Goal: Task Accomplishment & Management: Complete application form

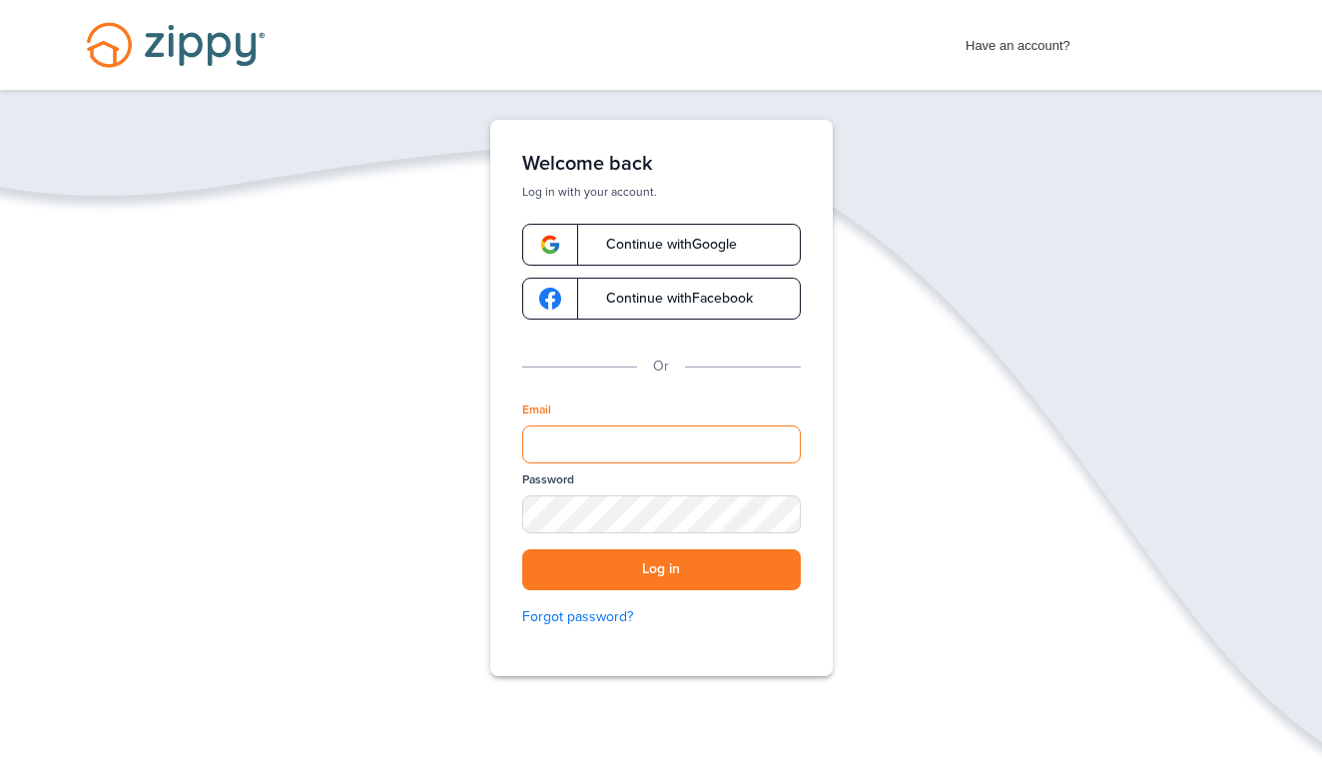
click at [774, 447] on input "Email" at bounding box center [661, 445] width 279 height 38
click at [695, 442] on input "Email" at bounding box center [661, 445] width 279 height 38
type input "**********"
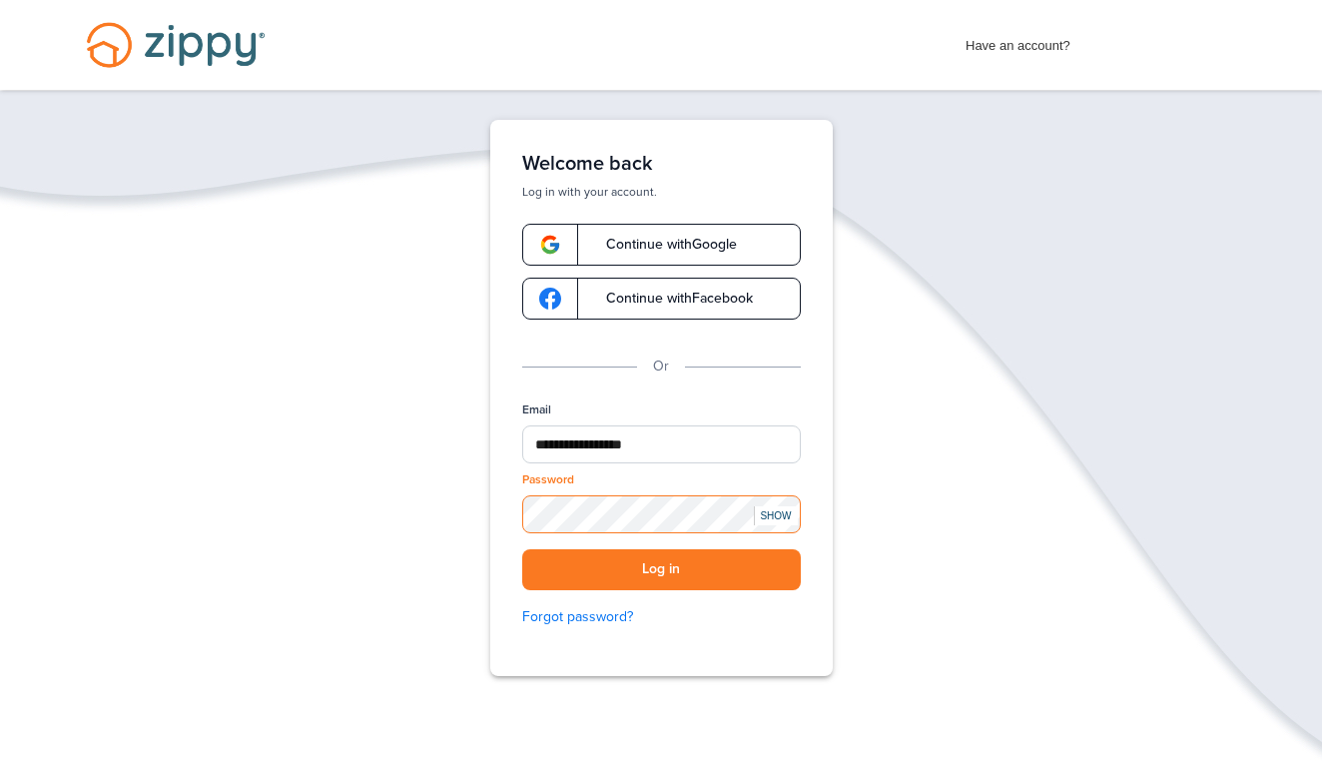
click at [661, 569] on button "Log in" at bounding box center [661, 569] width 279 height 41
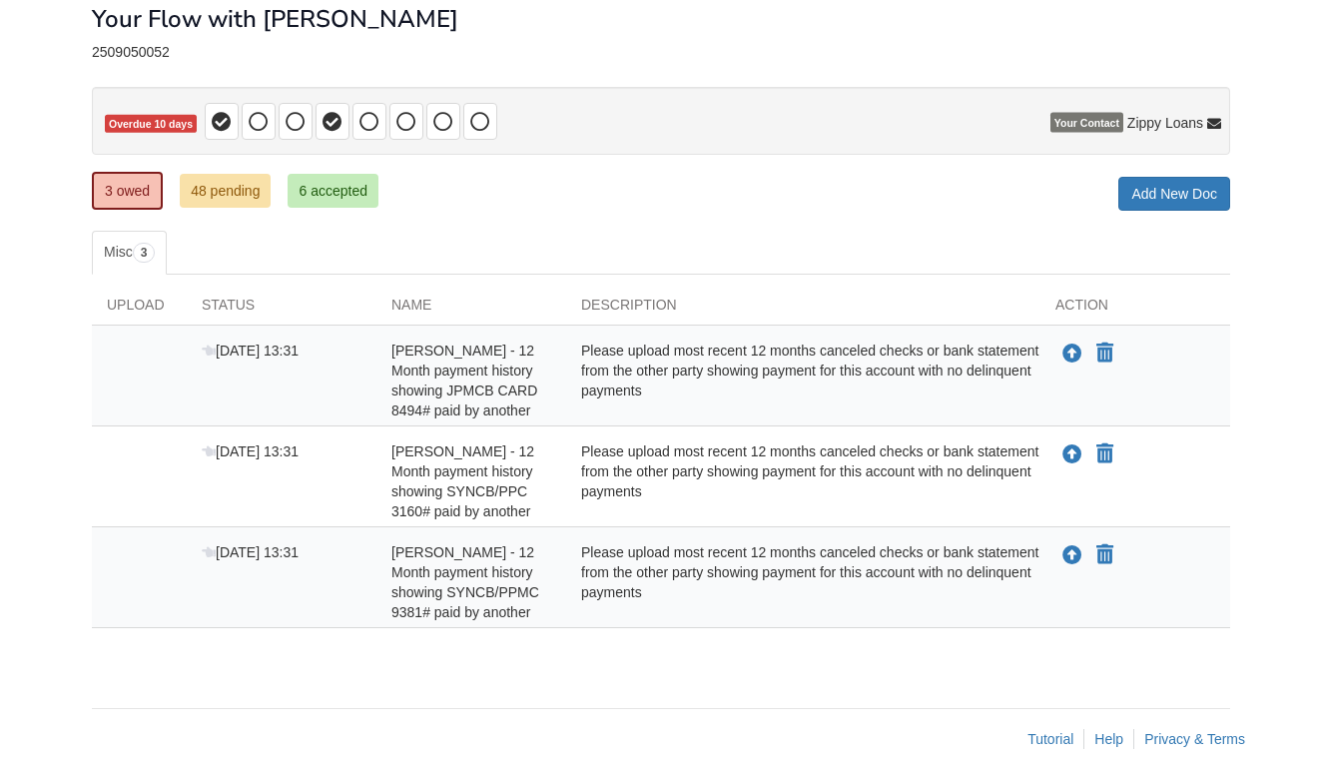
scroll to position [118, 0]
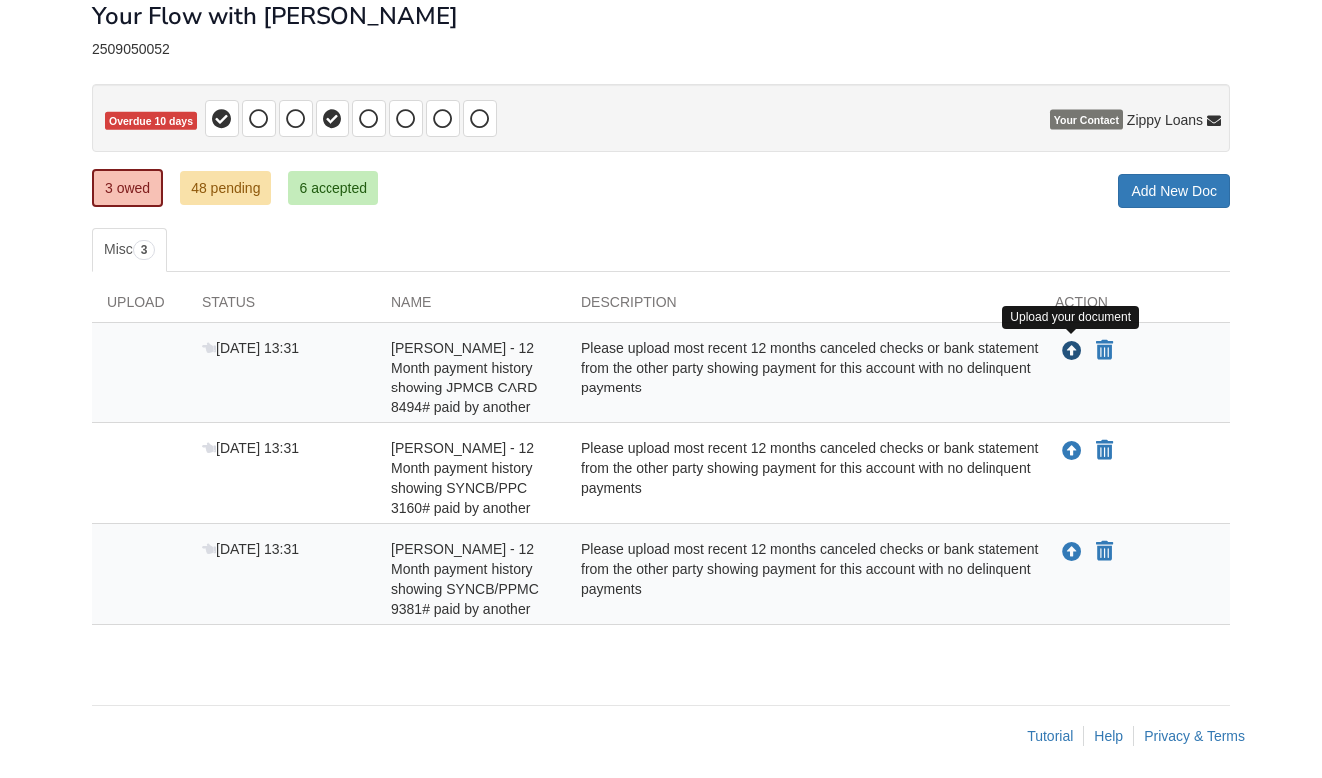
click at [1068, 346] on icon "Upload Krystal Pittman - 12 Month payment history showing JPMCB CARD 8494# paid…" at bounding box center [1073, 352] width 20 height 20
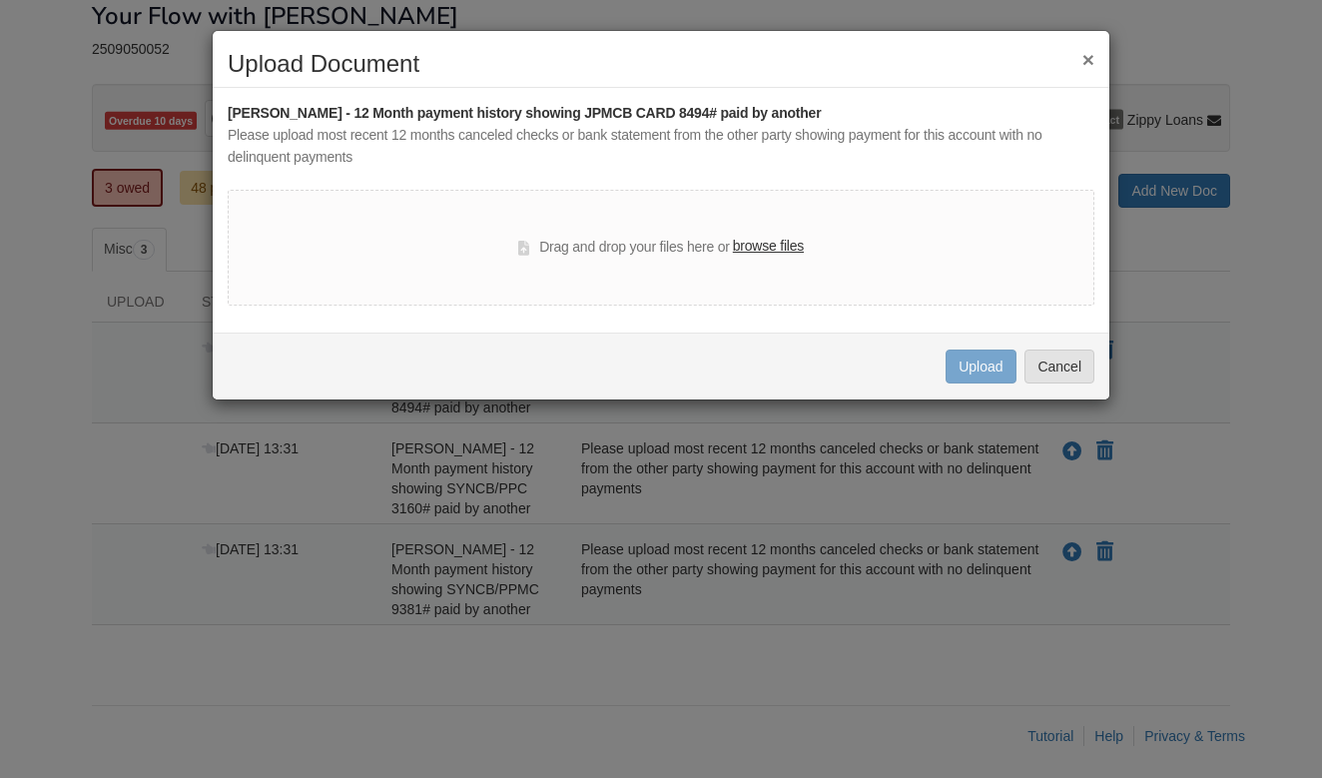
click at [766, 249] on label "browse files" at bounding box center [768, 247] width 71 height 22
click at [0, 0] on input "browse files" at bounding box center [0, 0] width 0 height 0
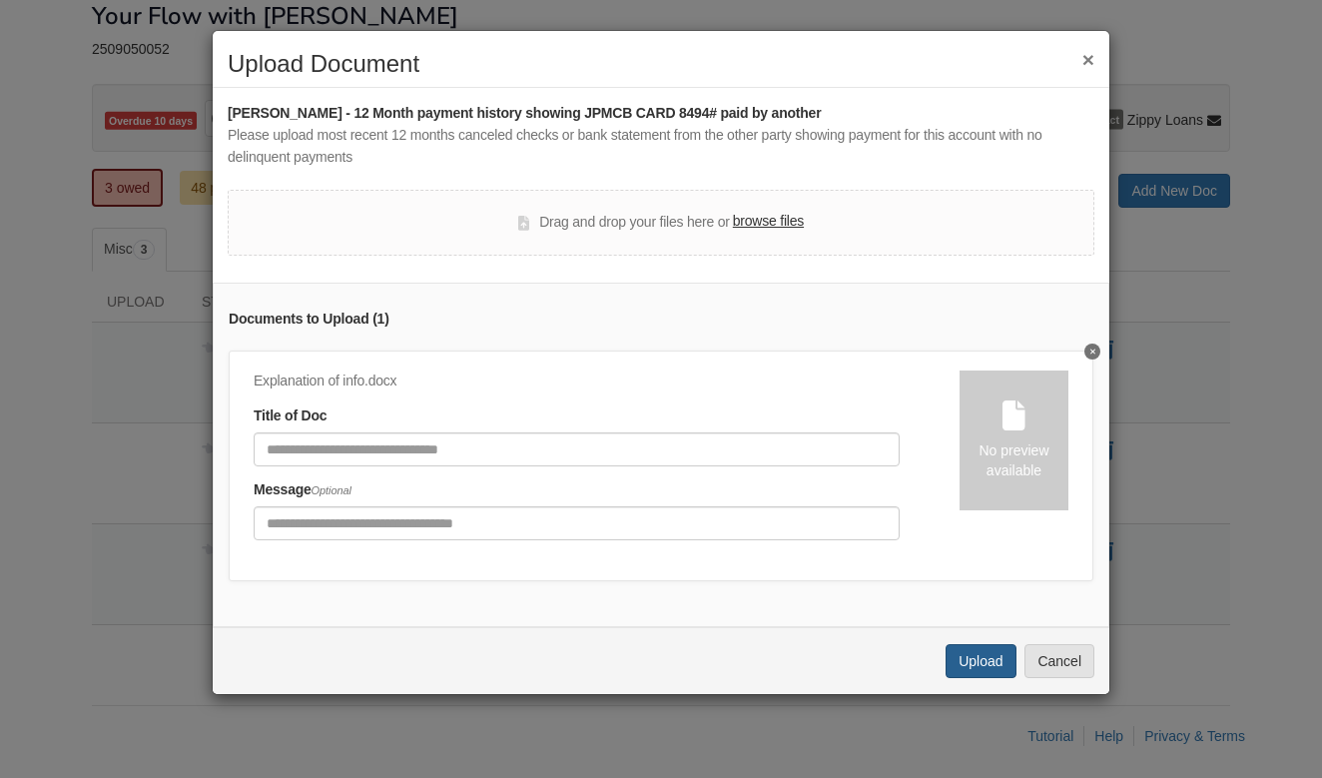
click at [989, 651] on button "Upload" at bounding box center [981, 661] width 70 height 34
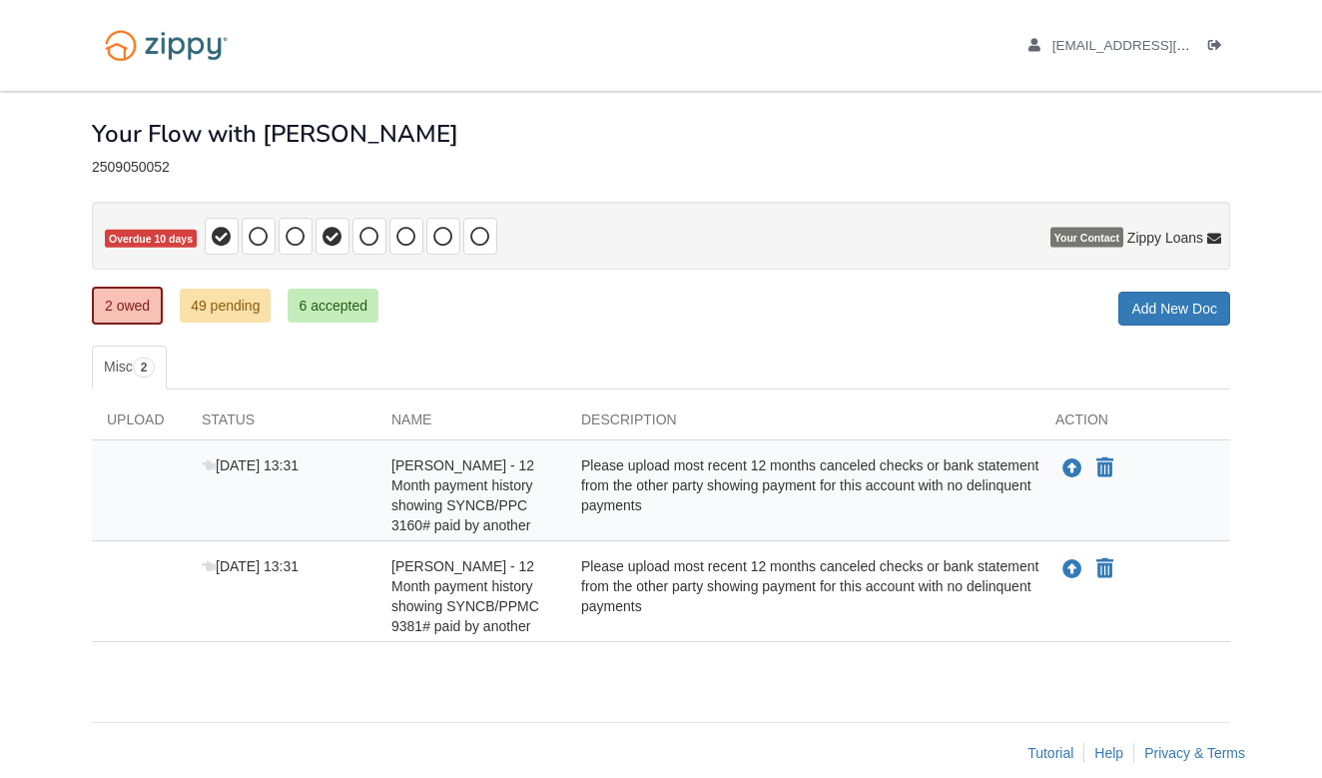
scroll to position [24, 0]
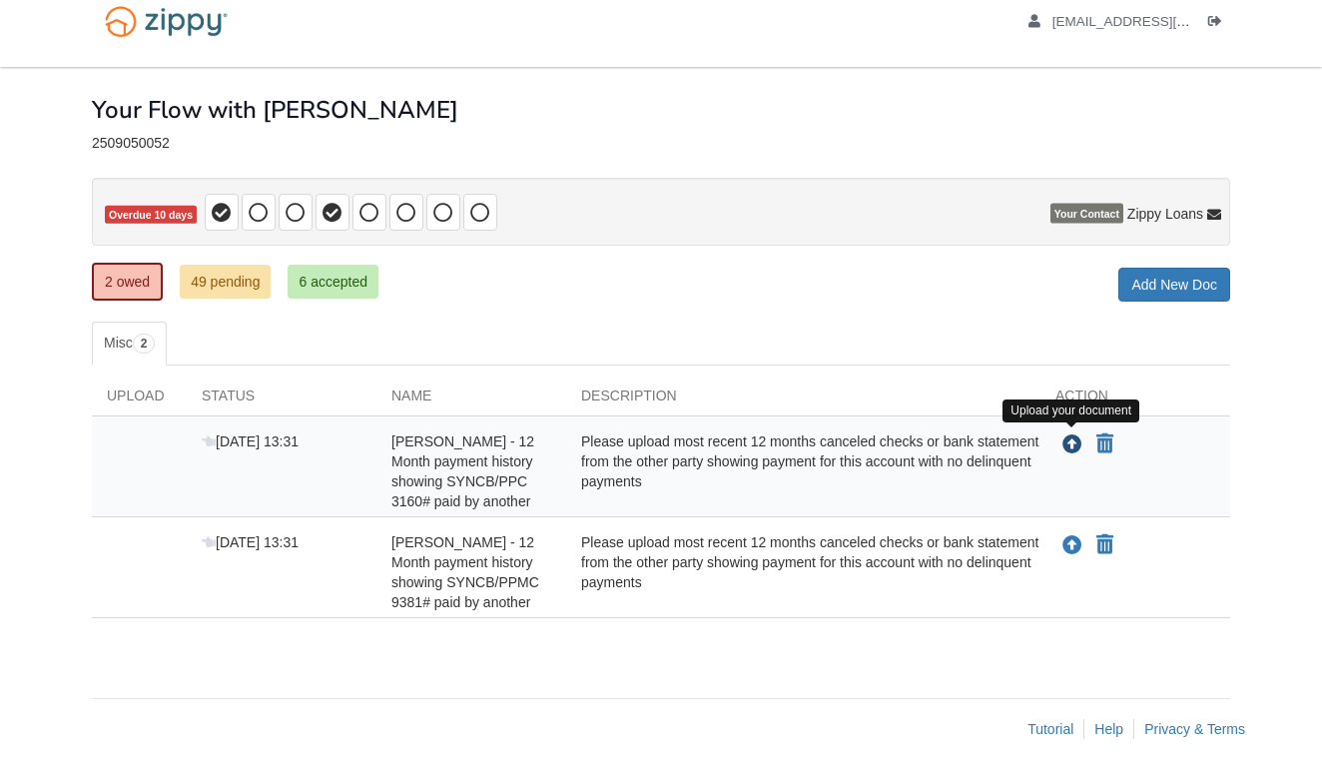
click at [1071, 445] on icon "Upload Krystal Pittman - 12 Month payment history showing SYNCB/PPC 3160# paid …" at bounding box center [1073, 445] width 20 height 20
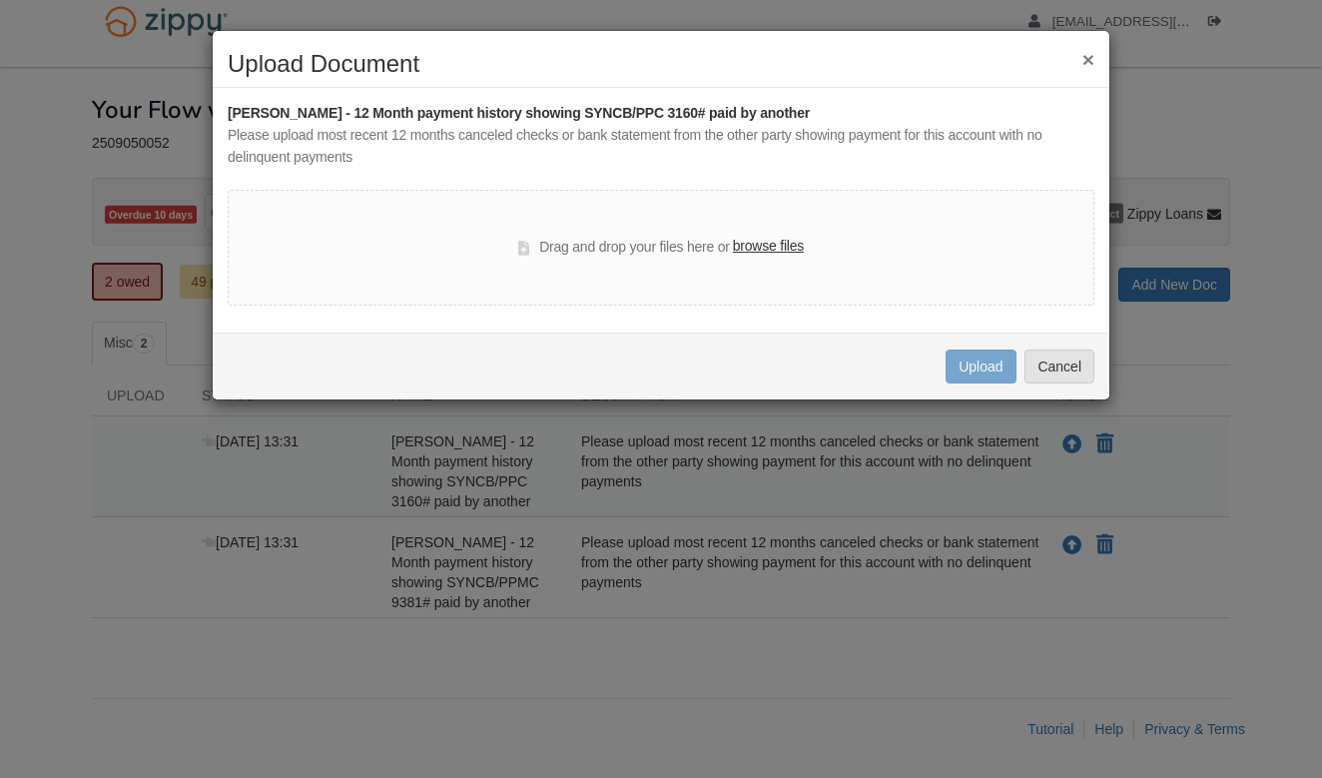
click at [764, 248] on label "browse files" at bounding box center [768, 247] width 71 height 22
click at [0, 0] on input "browse files" at bounding box center [0, 0] width 0 height 0
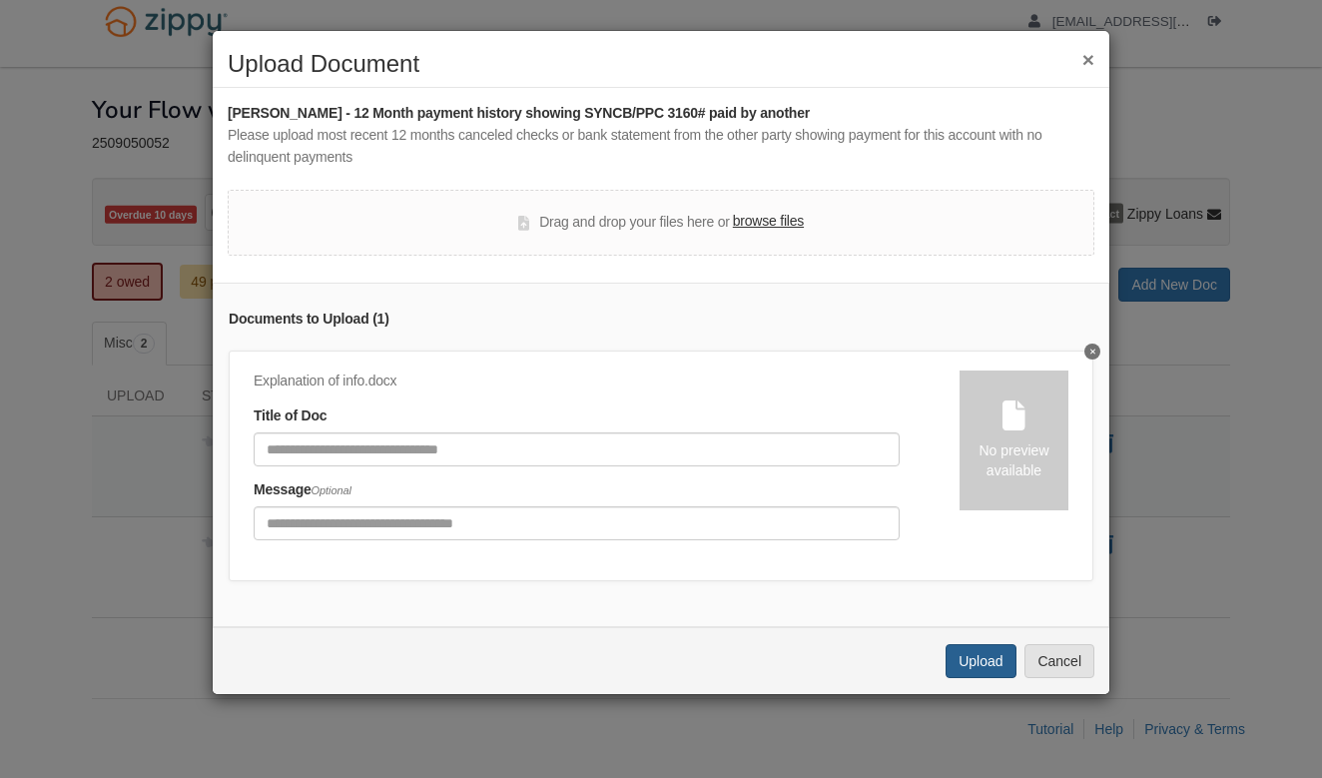
click at [991, 644] on button "Upload" at bounding box center [981, 661] width 70 height 34
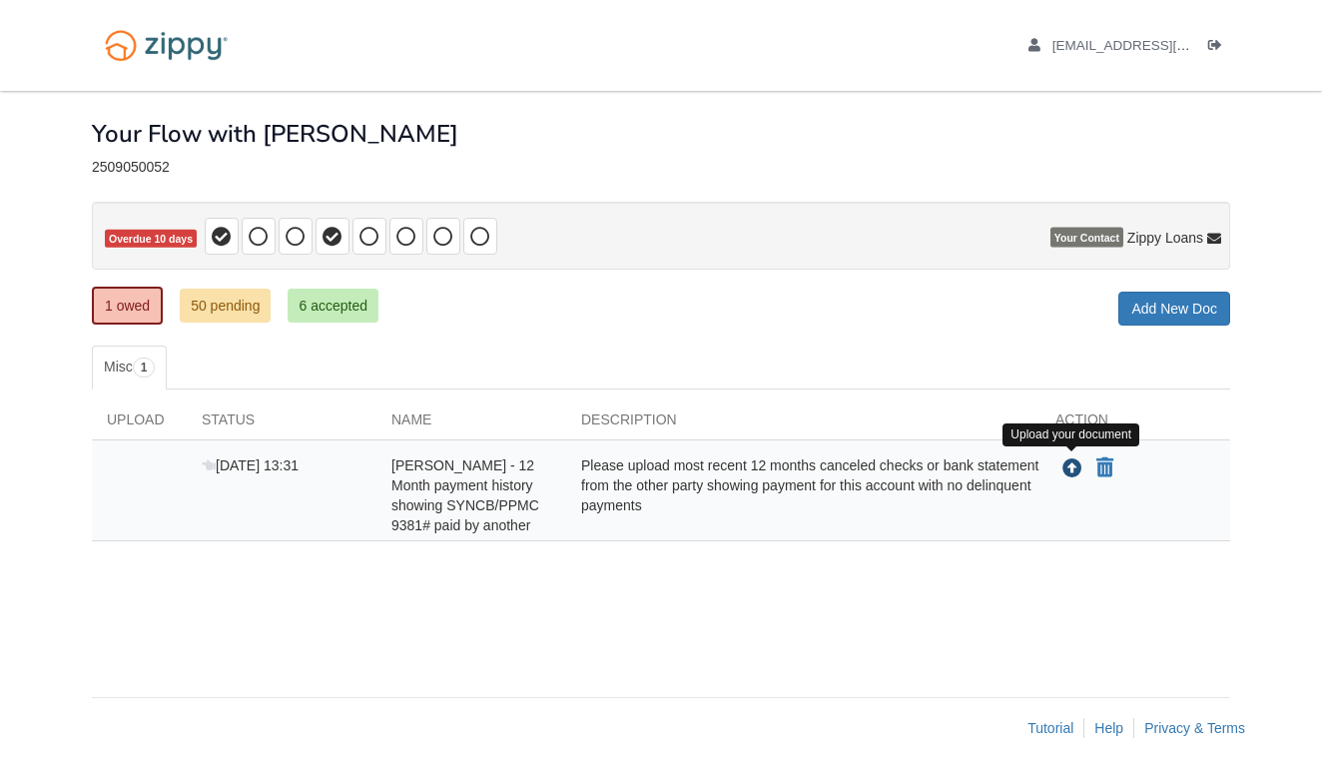
click at [1074, 469] on icon "Upload Krystal Pittman - 12 Month payment history showing SYNCB/PPMC 9381# paid…" at bounding box center [1073, 469] width 20 height 20
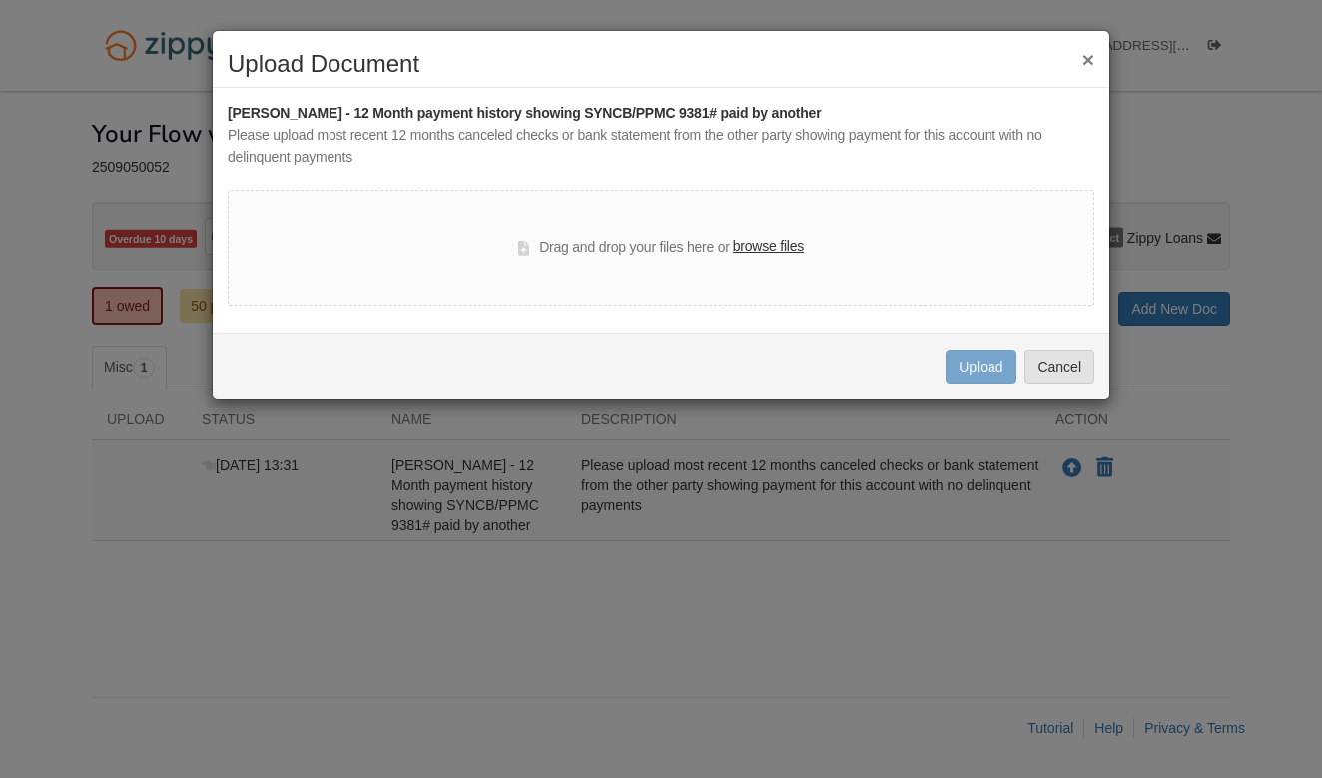
click at [766, 242] on label "browse files" at bounding box center [768, 247] width 71 height 22
click at [0, 0] on input "browse files" at bounding box center [0, 0] width 0 height 0
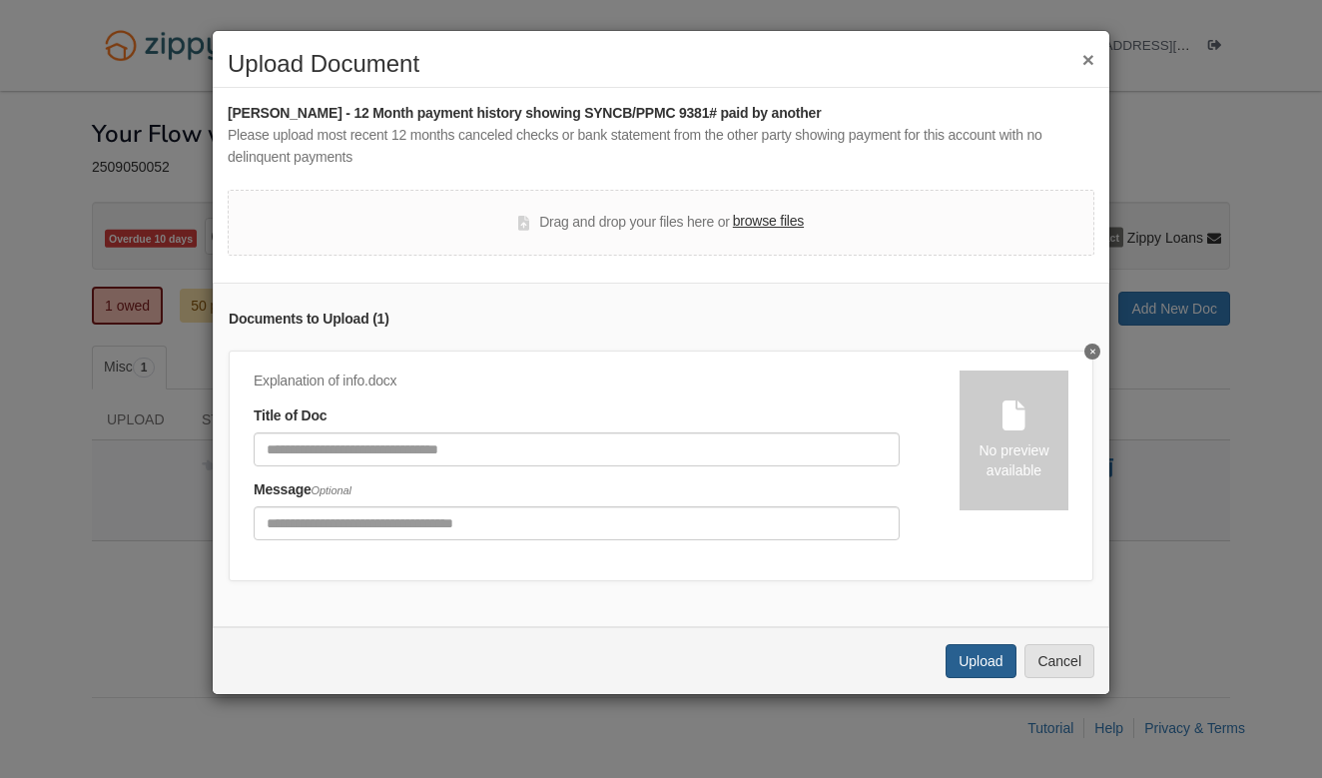
click at [991, 657] on button "Upload" at bounding box center [981, 661] width 70 height 34
